Goal: Information Seeking & Learning: Check status

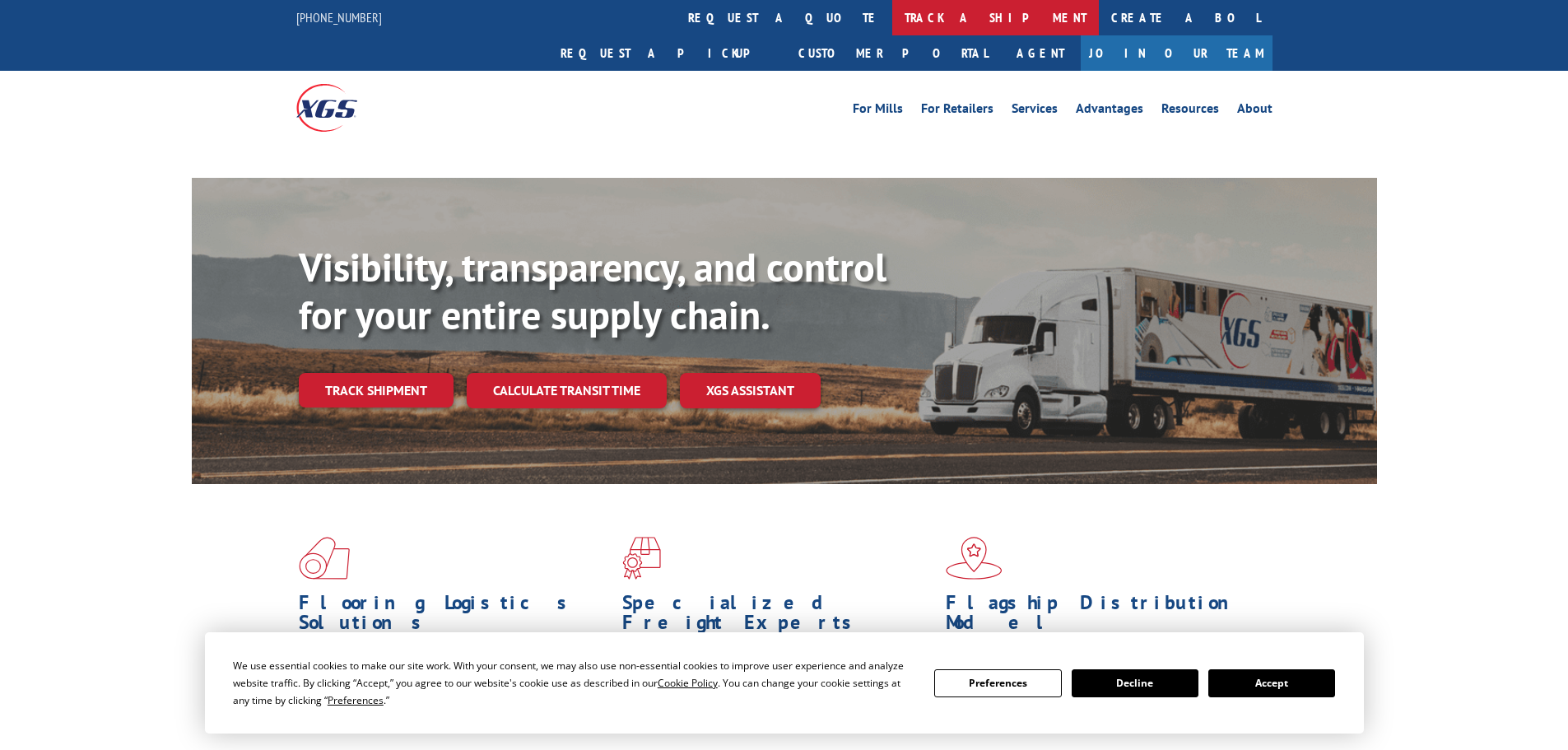
click at [892, 18] on link "track a shipment" at bounding box center [996, 17] width 207 height 36
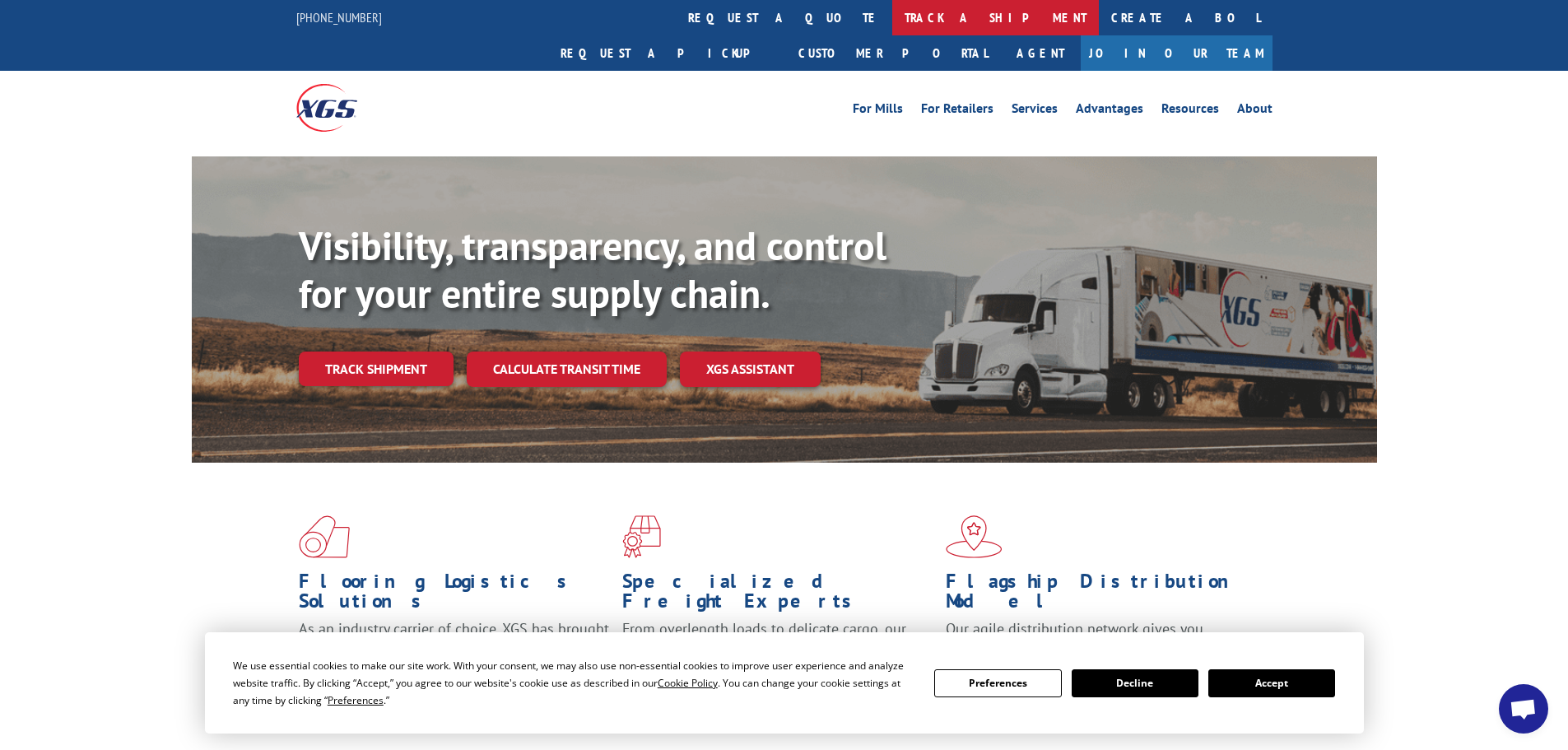
click at [892, 21] on link "track a shipment" at bounding box center [996, 17] width 207 height 36
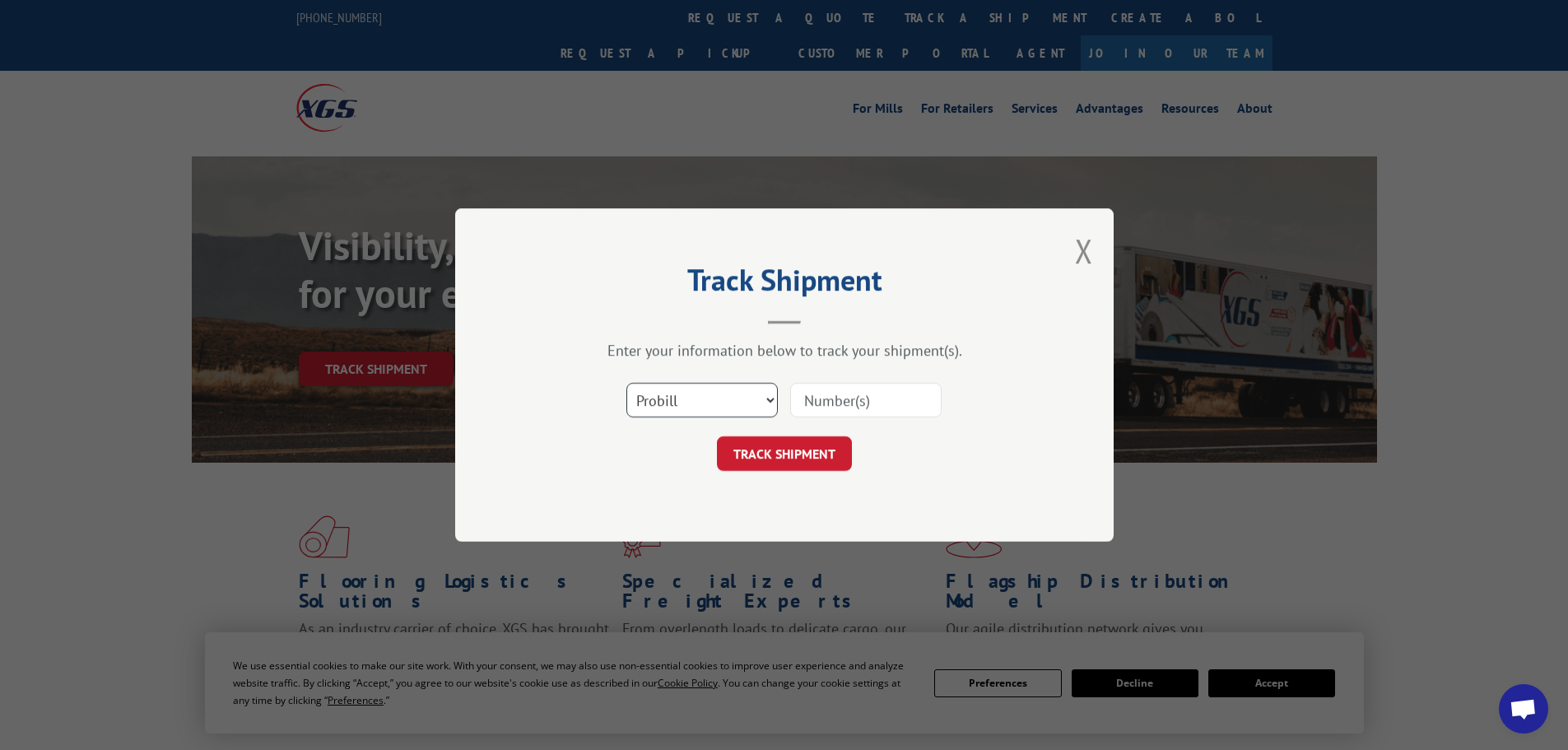
click at [715, 407] on select "Select category... Probill BOL PO" at bounding box center [702, 401] width 151 height 35
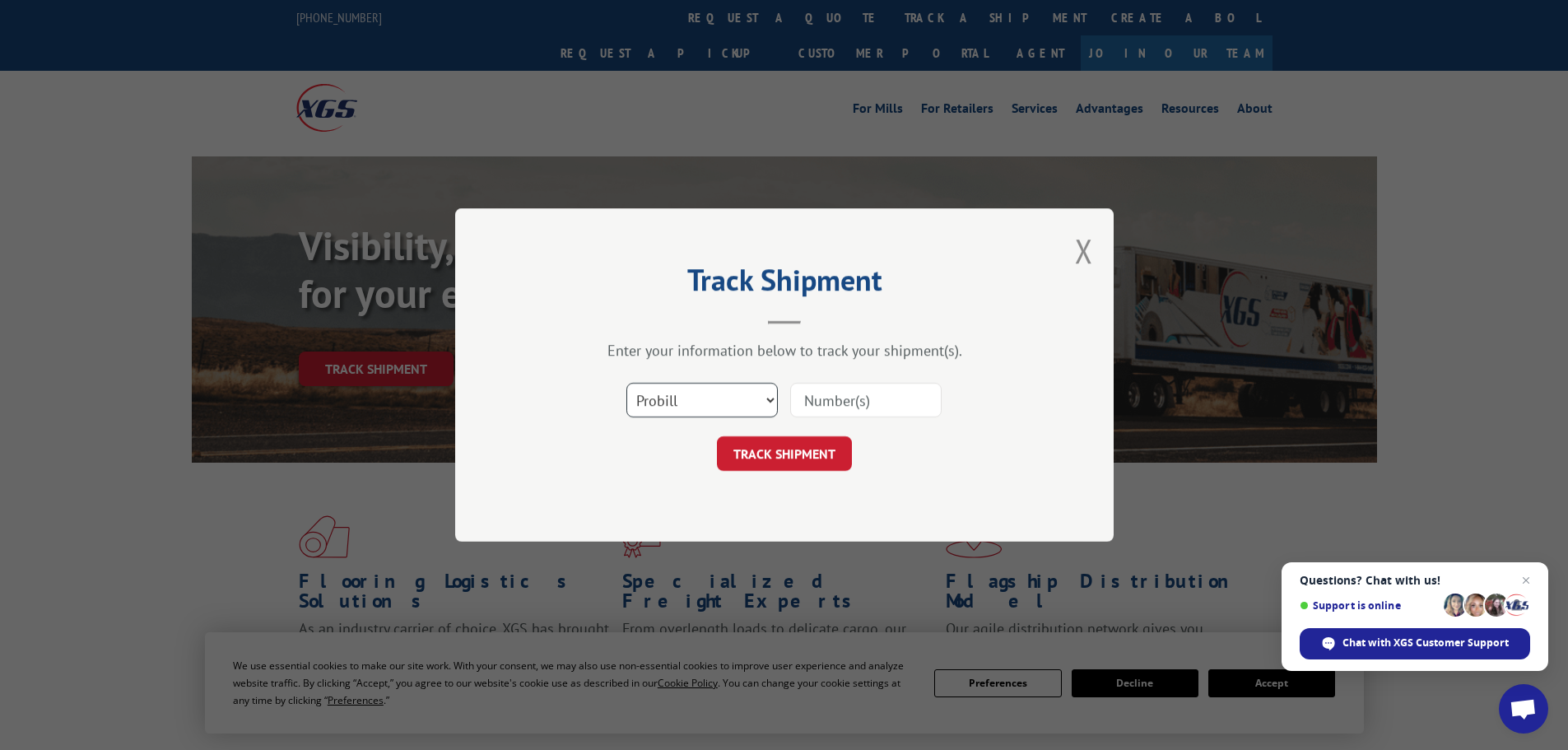
select select "po"
click at [626, 383] on select "Select category... Probill BOL PO" at bounding box center [702, 401] width 151 height 35
click at [831, 402] on input at bounding box center [865, 401] width 151 height 35
type input "40536597"
click at [717, 436] on button "TRACK SHIPMENT" at bounding box center [784, 454] width 135 height 35
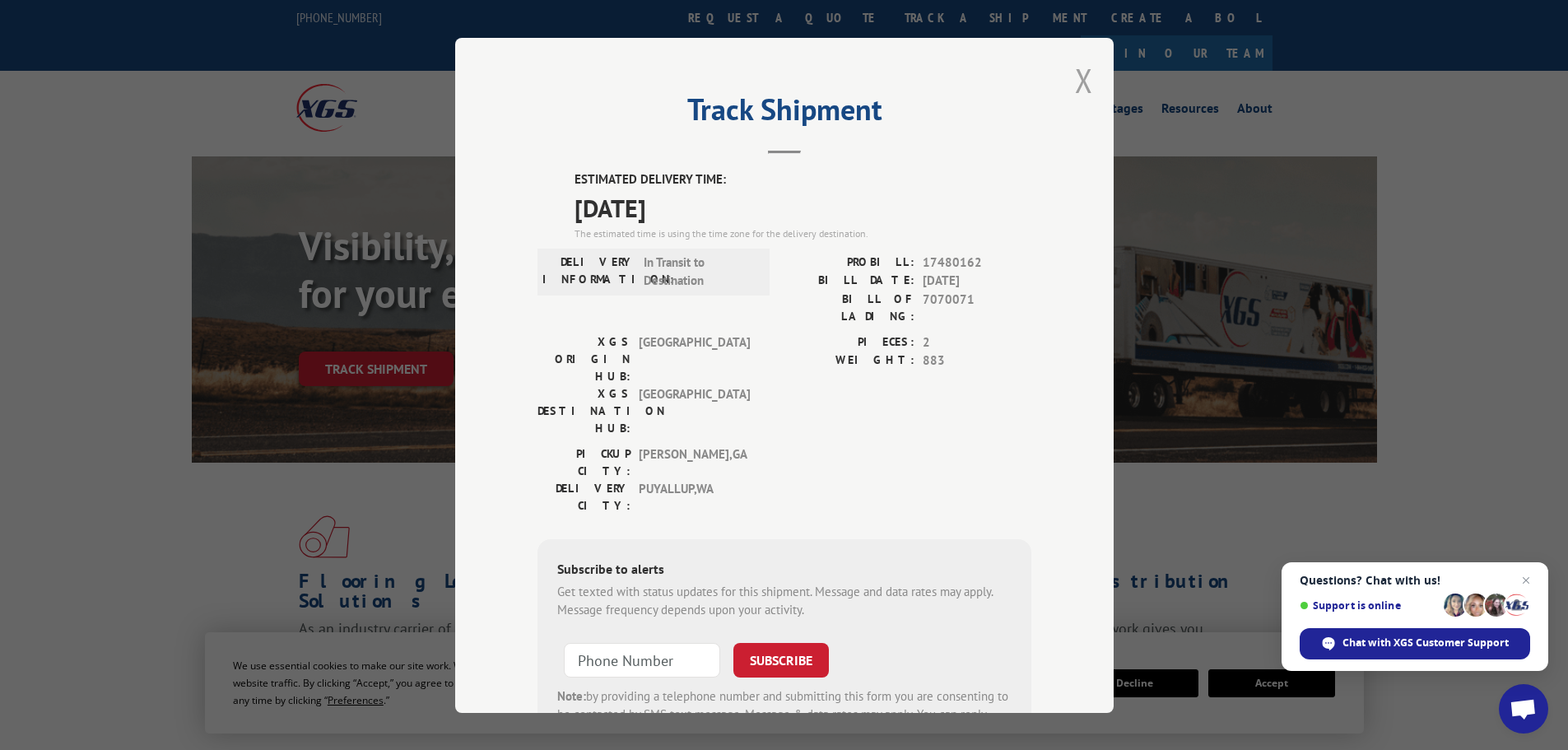
click at [1083, 83] on button "Close modal" at bounding box center [1083, 80] width 18 height 43
